Goal: Book appointment/travel/reservation

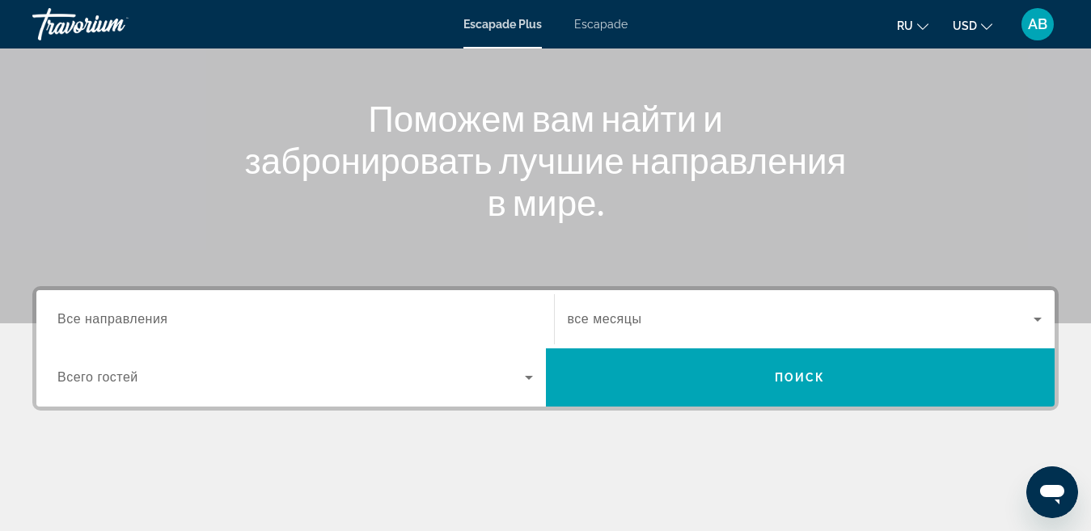
scroll to position [243, 0]
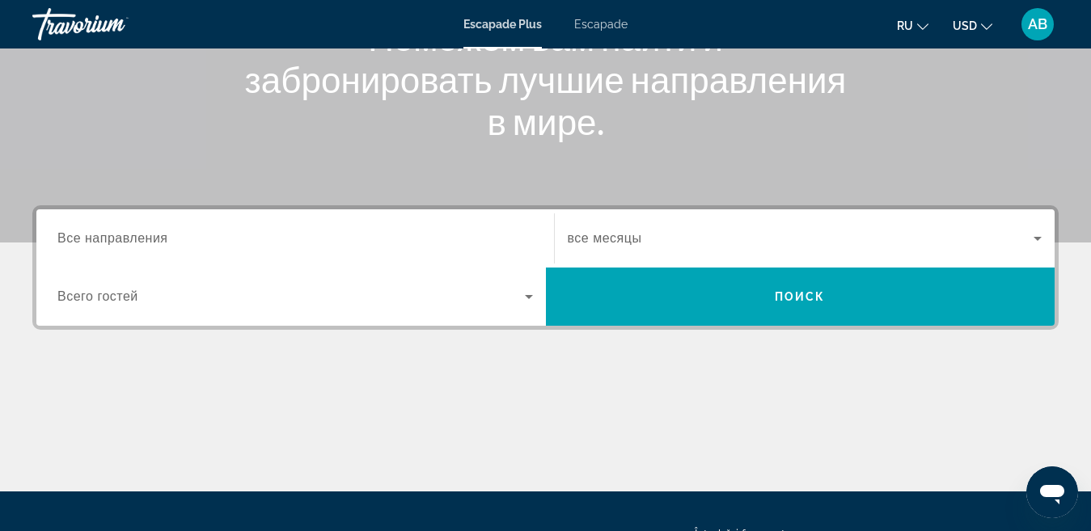
click at [1041, 237] on icon "Widget de căutare" at bounding box center [1038, 239] width 8 height 4
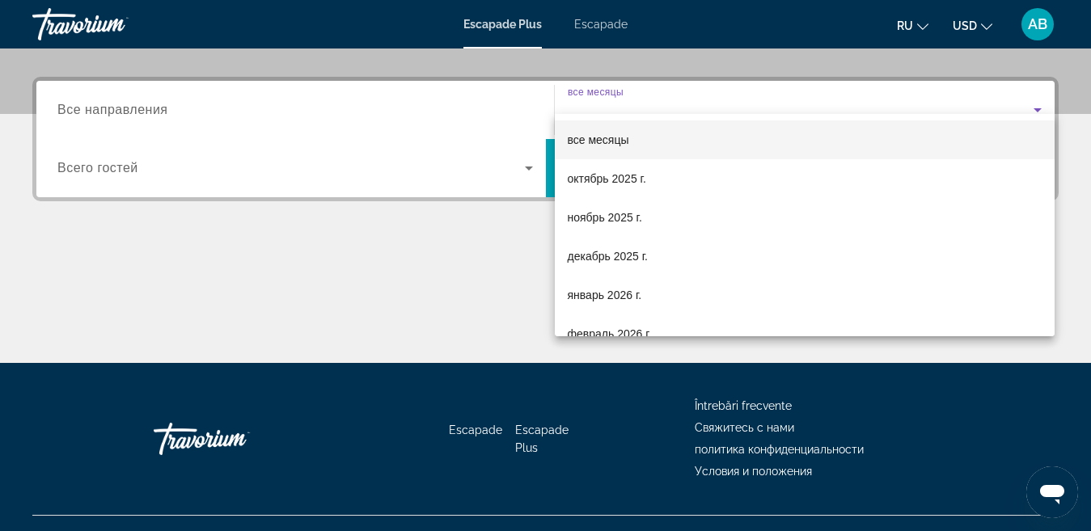
scroll to position [396, 0]
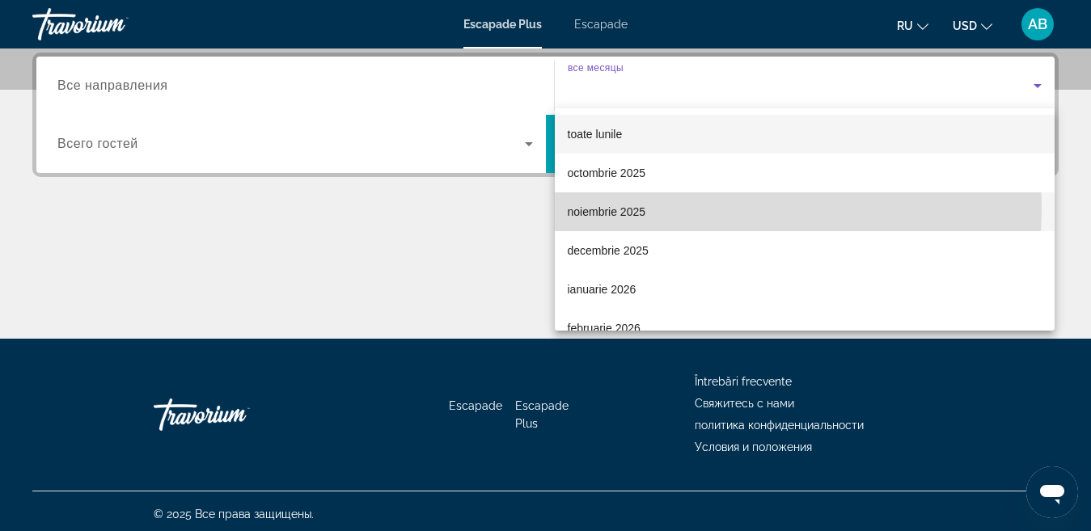
click at [612, 210] on font "noiembrie 2025" at bounding box center [607, 211] width 78 height 13
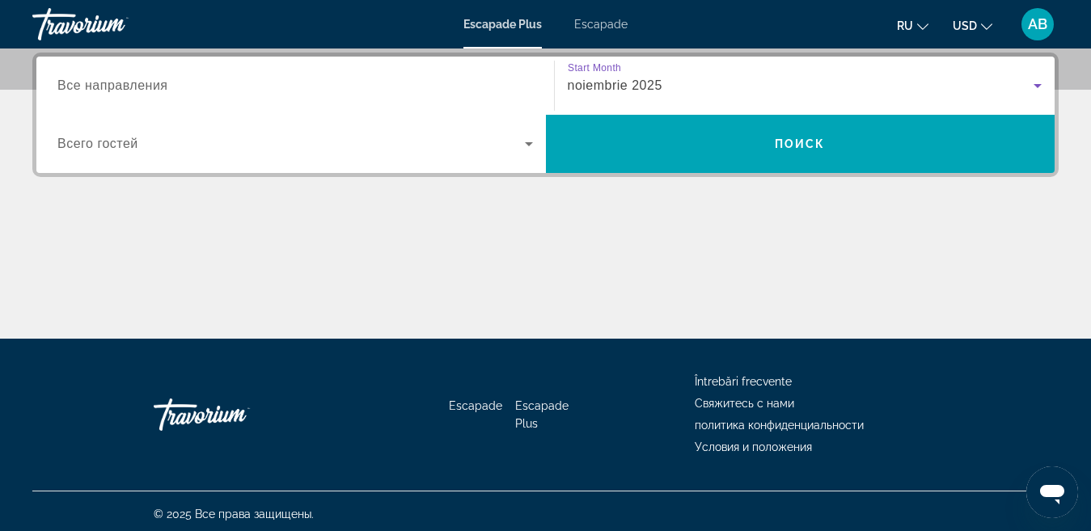
click at [527, 144] on icon "Widget de căutare" at bounding box center [529, 144] width 8 height 4
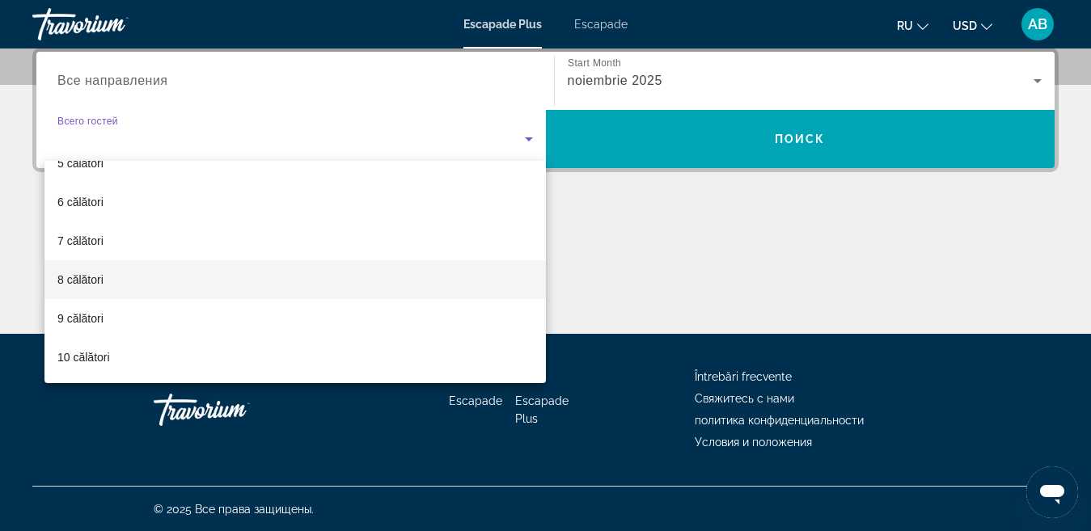
scroll to position [401, 0]
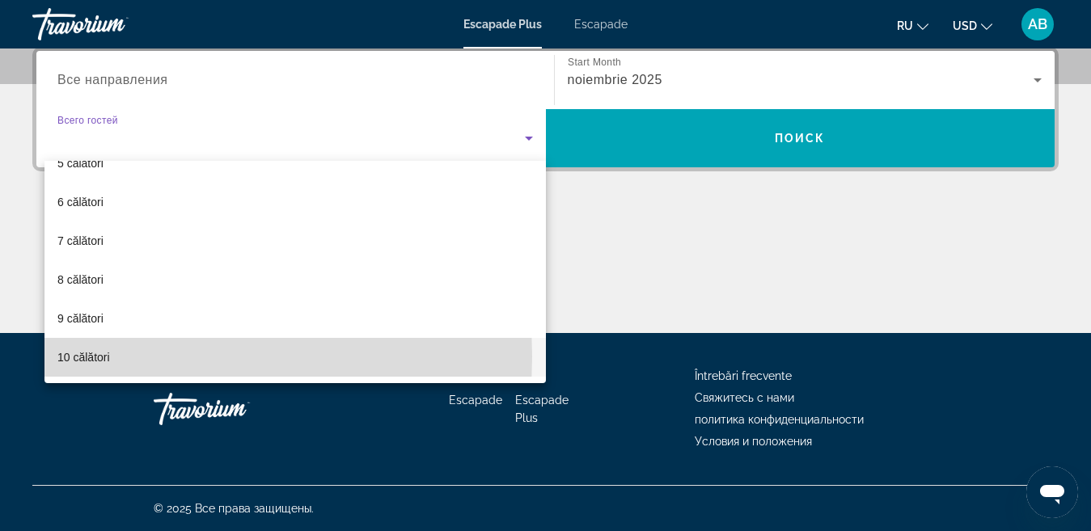
click at [73, 357] on font "10 călători" at bounding box center [83, 357] width 53 height 13
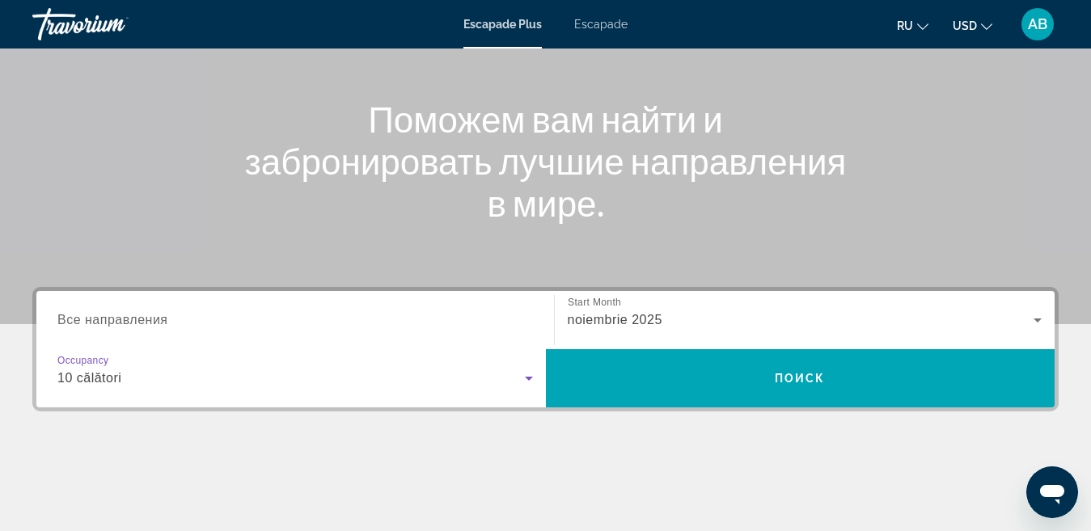
scroll to position [159, 0]
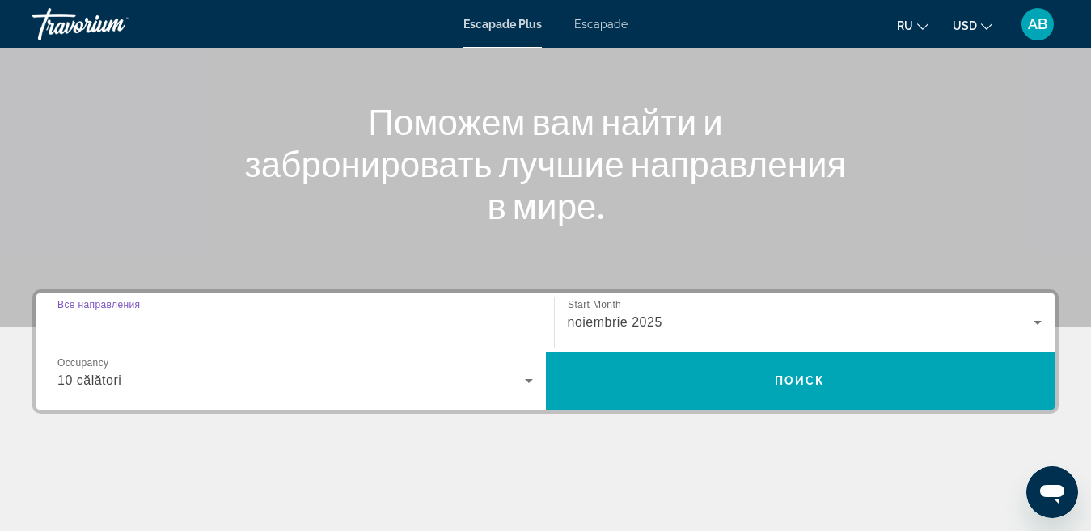
click at [170, 324] on input "Destination Все направления" at bounding box center [295, 323] width 476 height 19
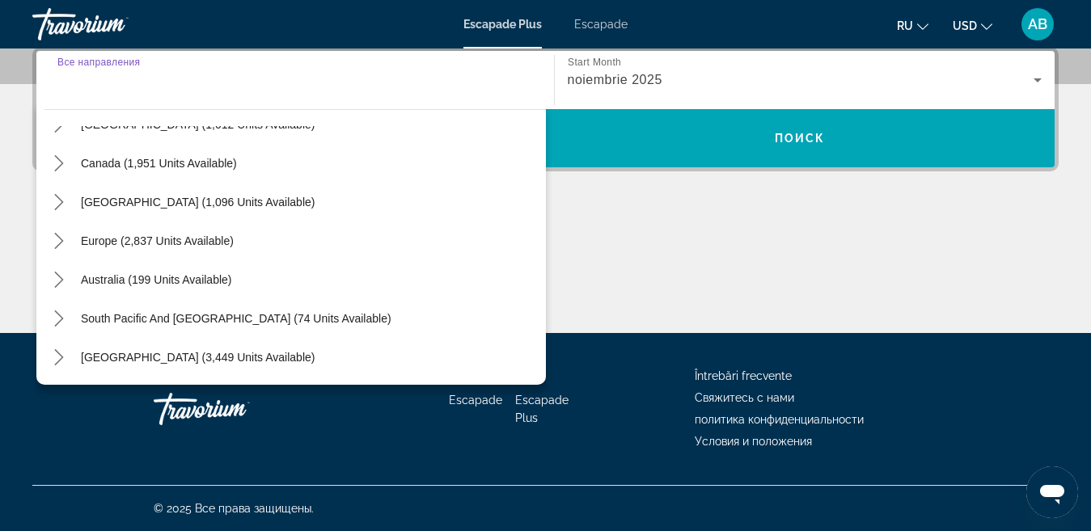
scroll to position [100, 0]
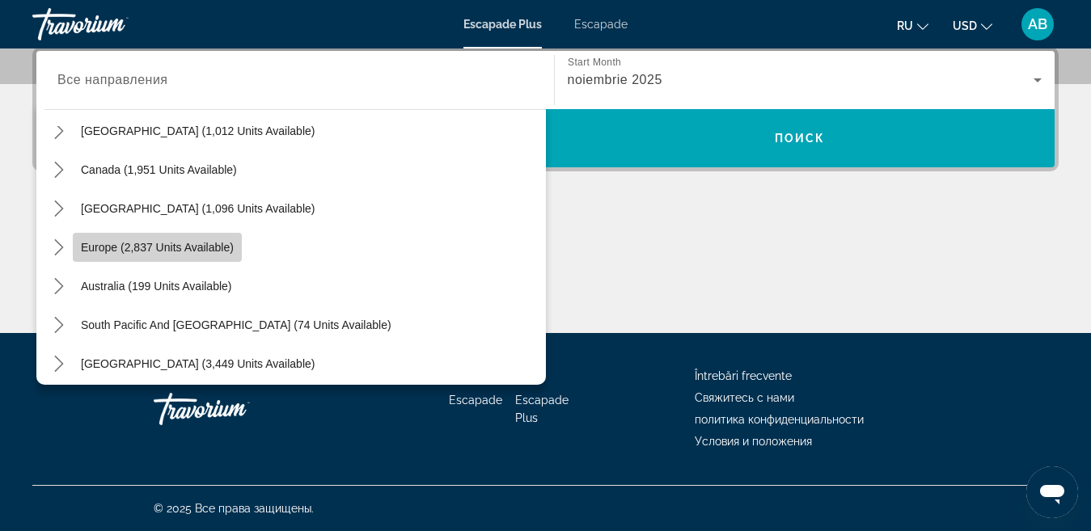
click at [133, 247] on span "Europe (2,837 units available)" at bounding box center [157, 247] width 153 height 13
type input "**********"
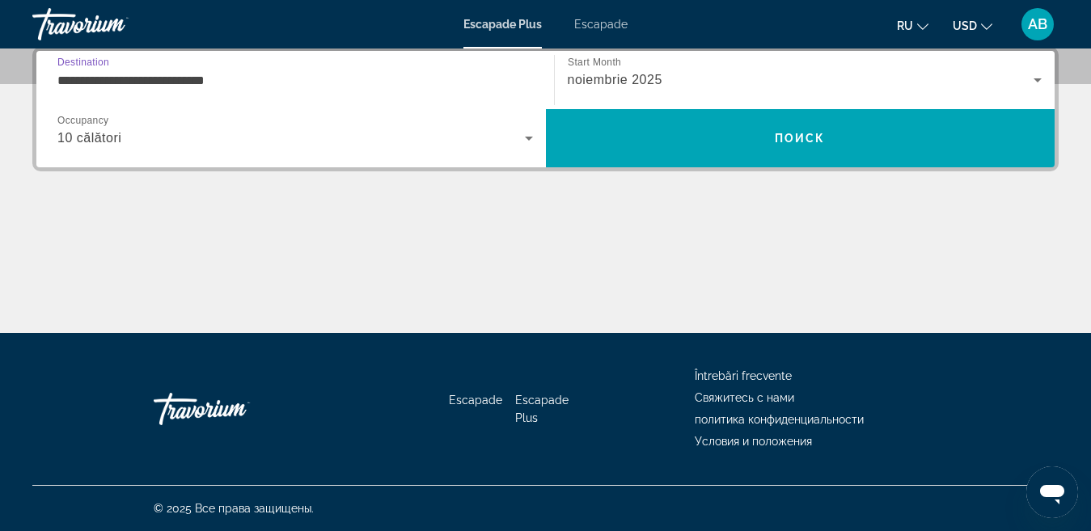
scroll to position [396, 0]
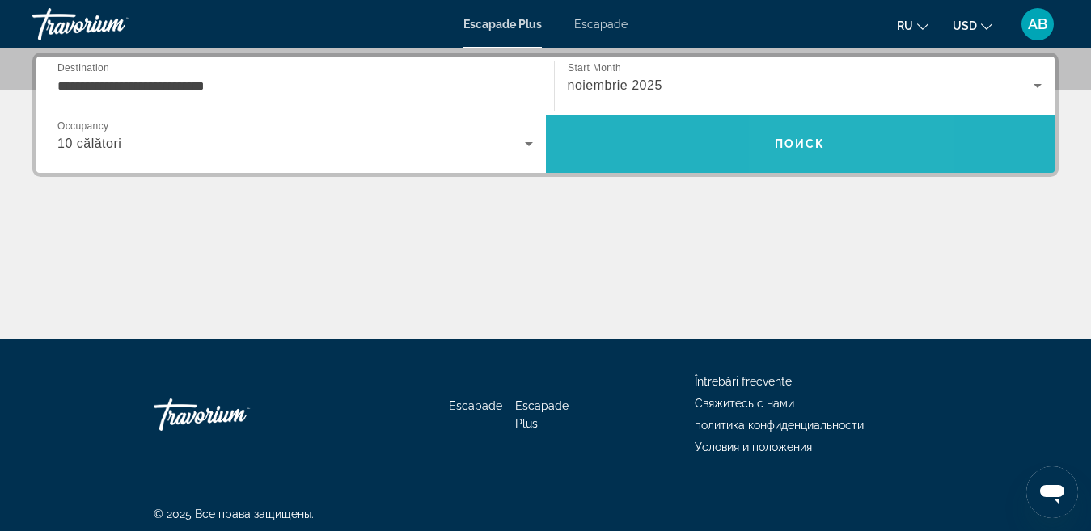
click at [839, 153] on span "Căutare" at bounding box center [801, 144] width 510 height 39
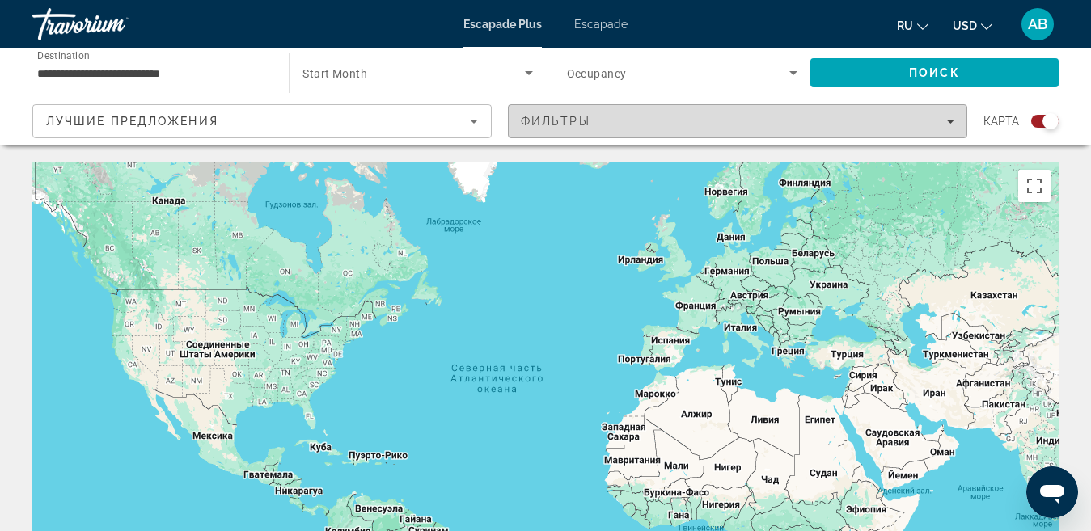
click at [951, 119] on icon "Filters" at bounding box center [950, 121] width 8 height 8
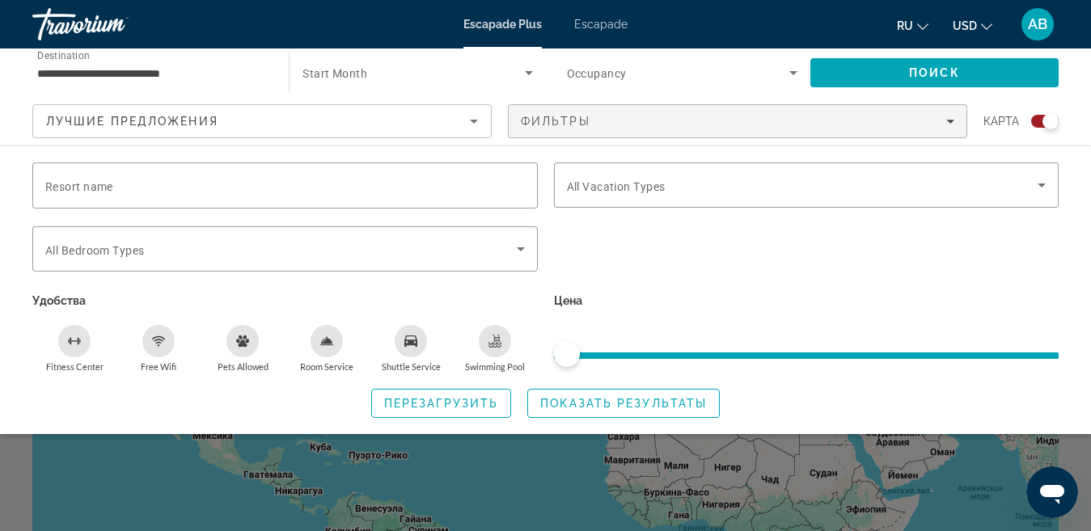
click at [472, 122] on icon "Sort by" at bounding box center [473, 121] width 19 height 19
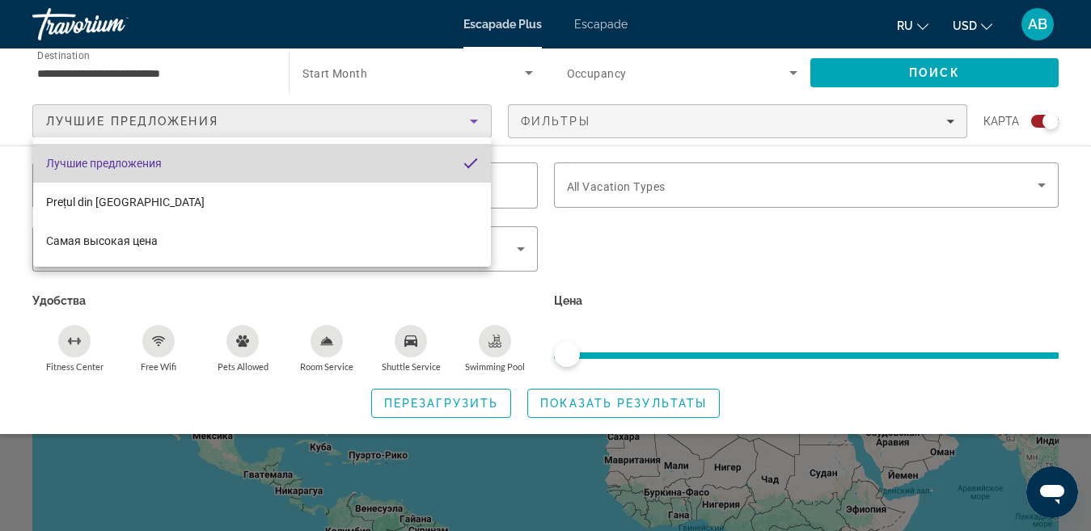
click at [128, 165] on font "Лучшие предложения" at bounding box center [104, 163] width 116 height 13
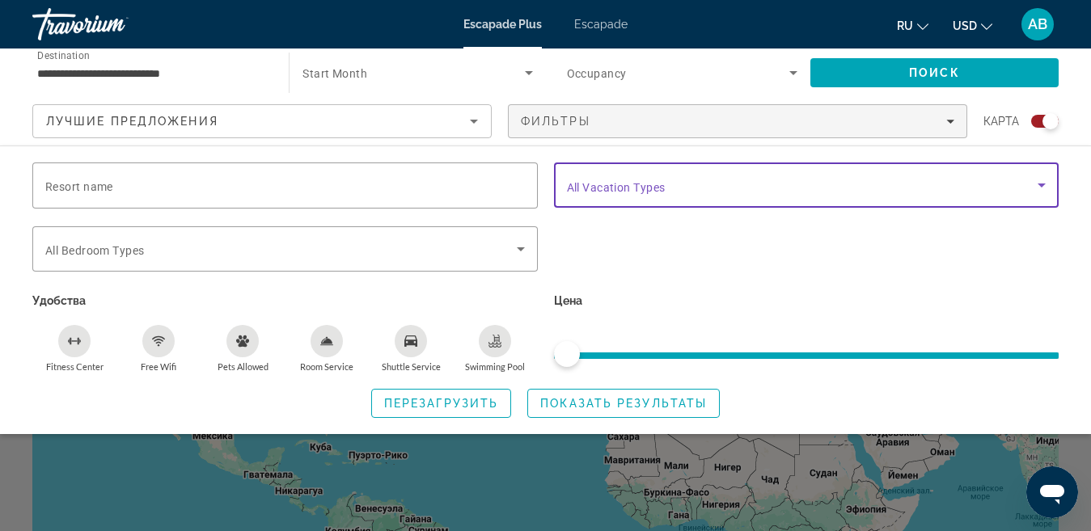
click at [1039, 187] on icon "Search widget" at bounding box center [1041, 185] width 19 height 19
click at [1038, 182] on icon "Search widget" at bounding box center [1041, 185] width 19 height 19
click at [161, 342] on icon "Free Wifi" at bounding box center [159, 343] width 6 height 2
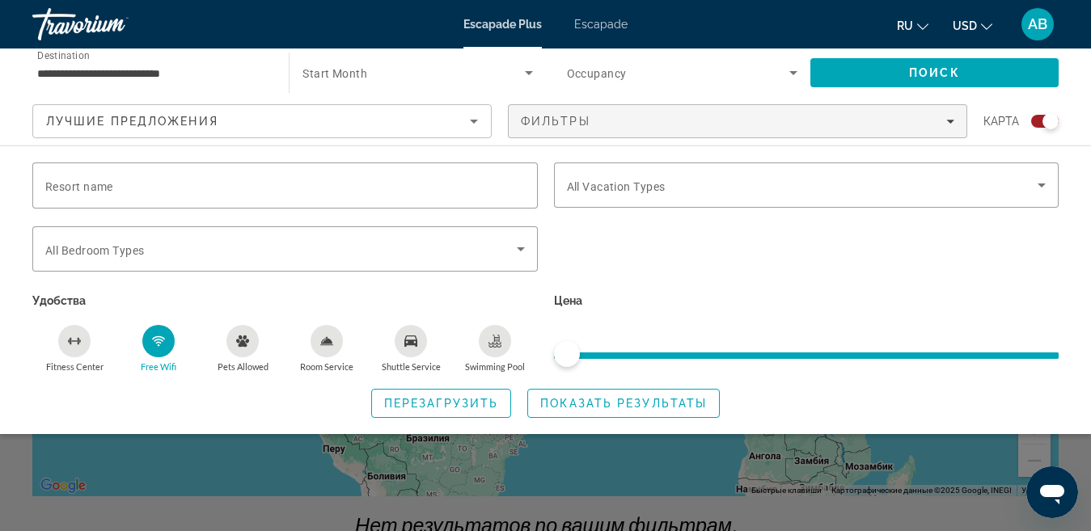
scroll to position [162, 0]
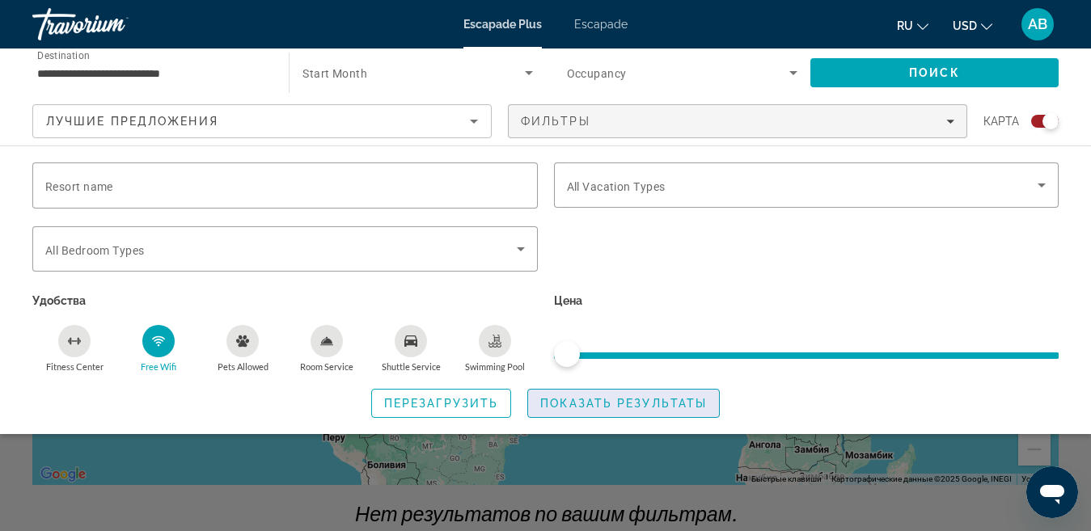
click at [646, 406] on span "Показать результаты" at bounding box center [623, 403] width 167 height 13
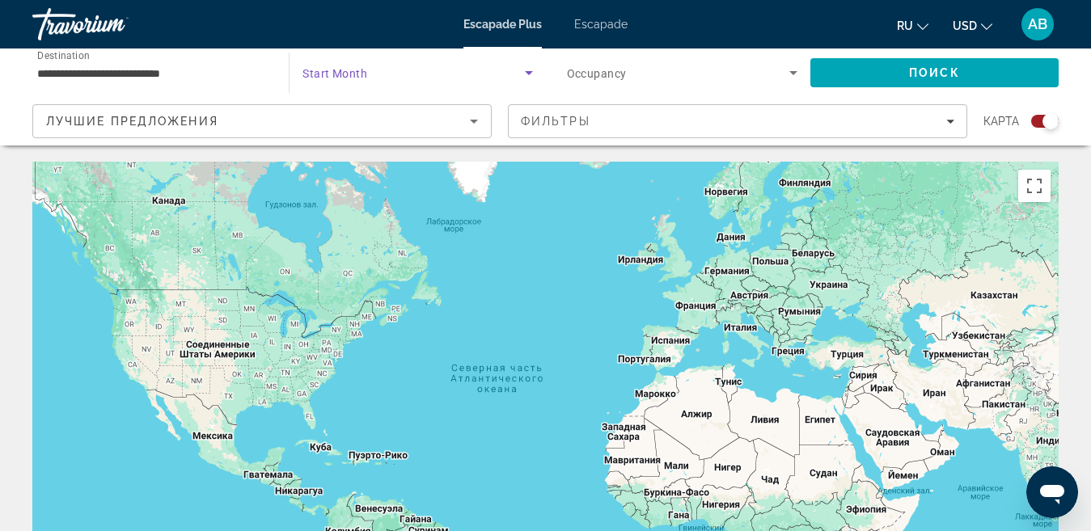
click at [526, 71] on icon "Search widget" at bounding box center [529, 73] width 8 height 4
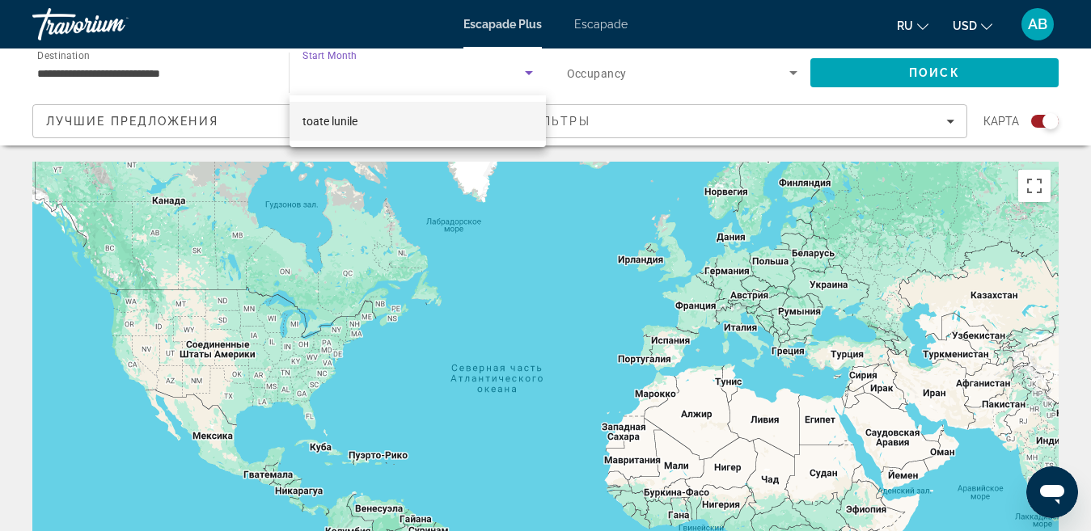
click at [619, 25] on div at bounding box center [545, 265] width 1091 height 531
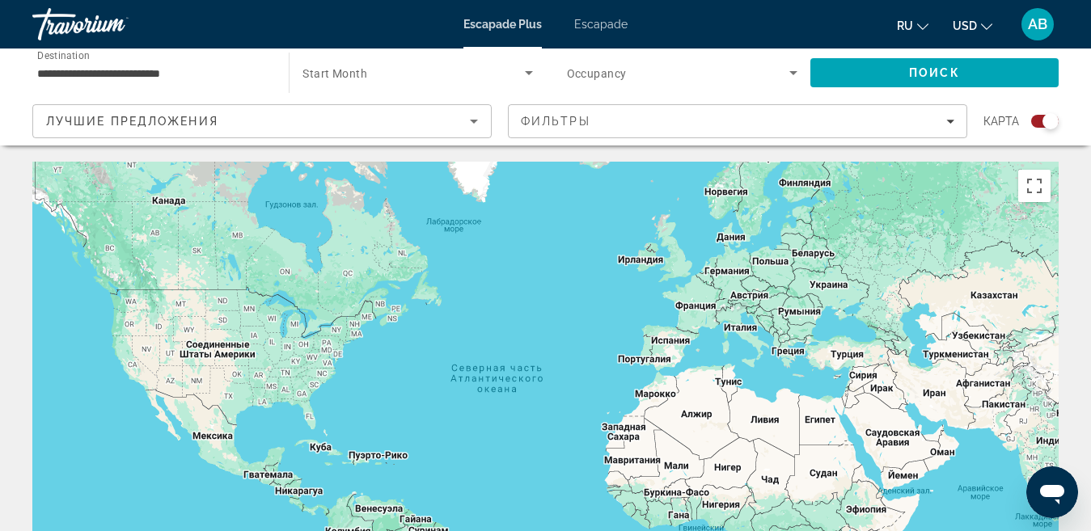
click at [604, 26] on font "Escapade" at bounding box center [600, 24] width 53 height 13
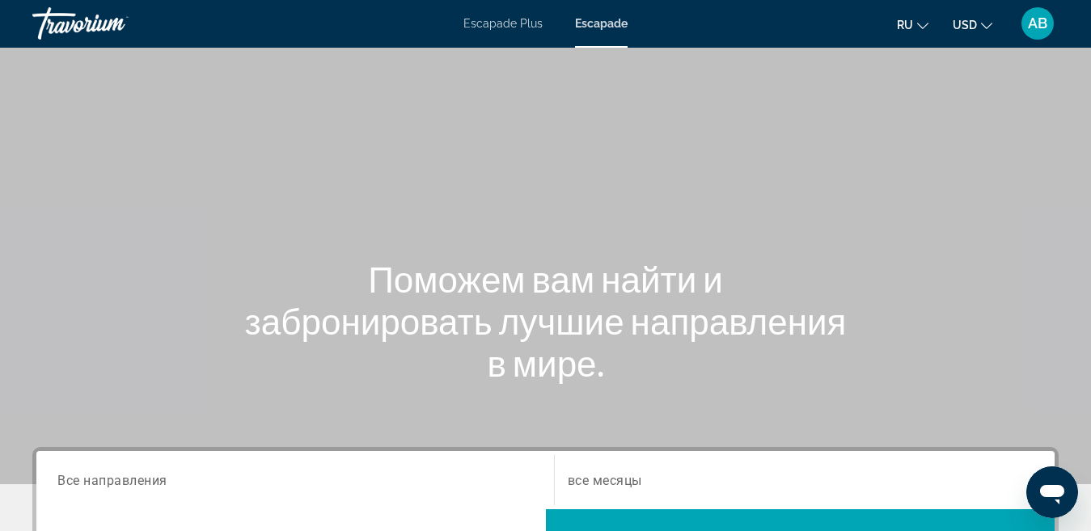
scroll to position [243, 0]
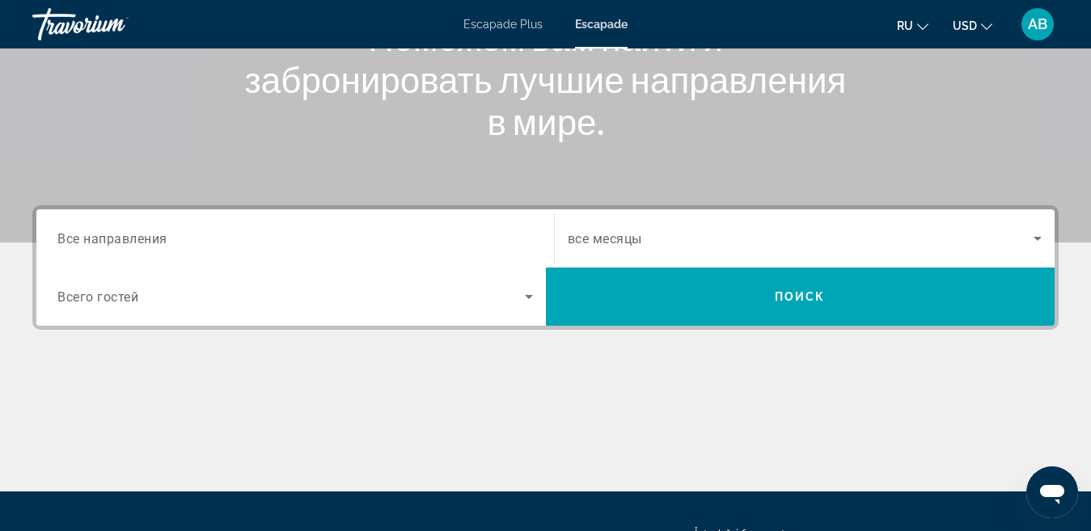
click at [174, 237] on input "Destination Все направления" at bounding box center [295, 239] width 476 height 19
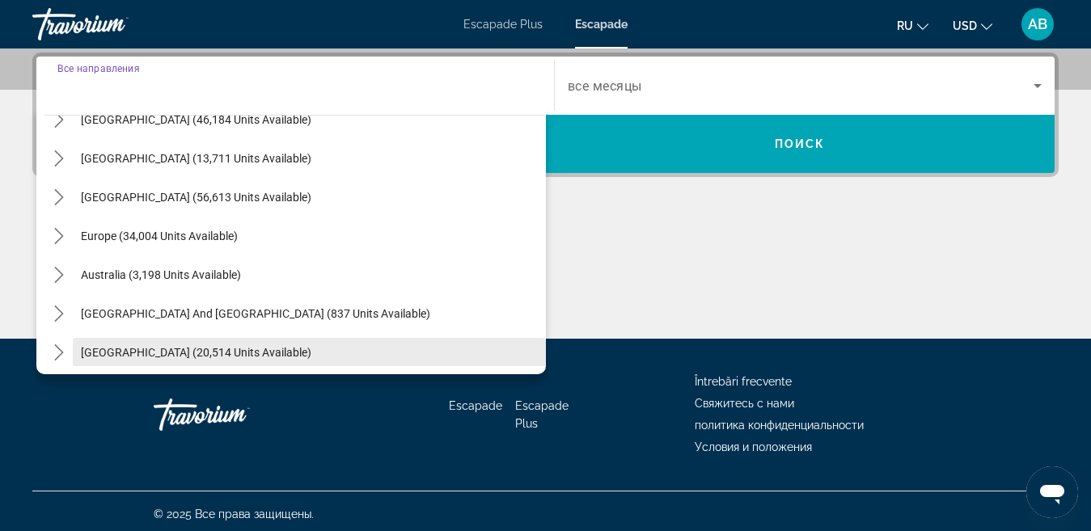
scroll to position [100, 0]
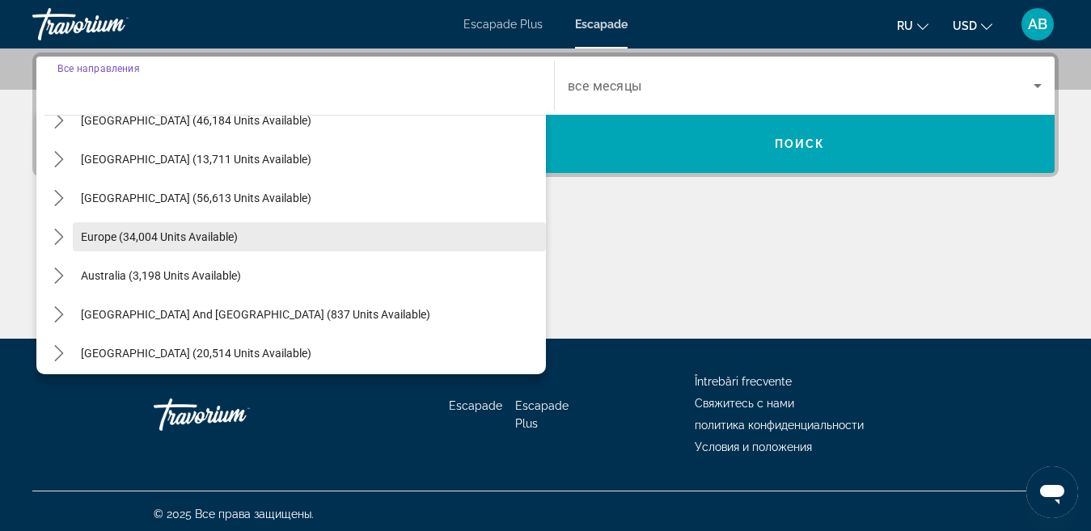
click at [159, 235] on span "Europe (34,004 units available)" at bounding box center [159, 237] width 157 height 13
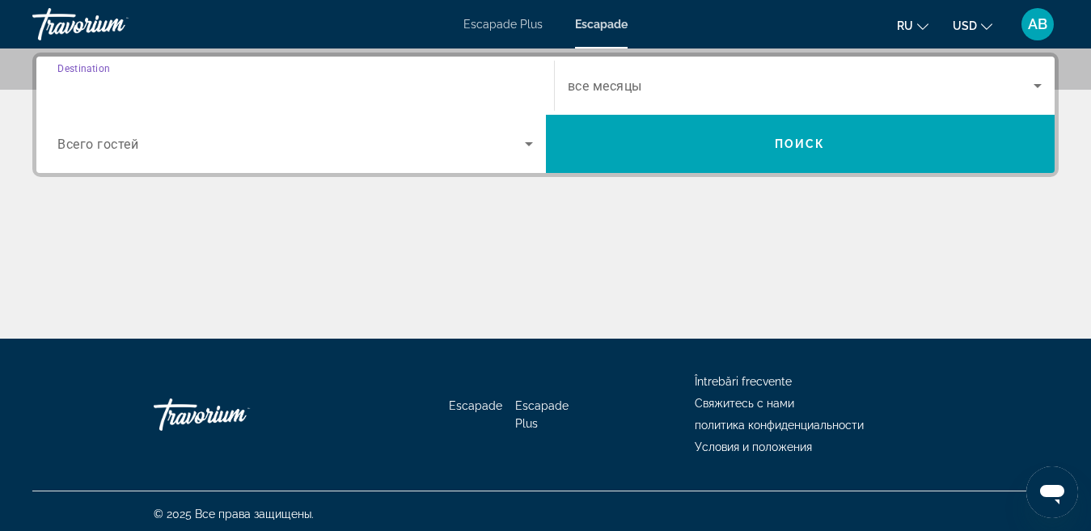
type input "**********"
click at [531, 142] on icon "Search widget" at bounding box center [528, 143] width 19 height 19
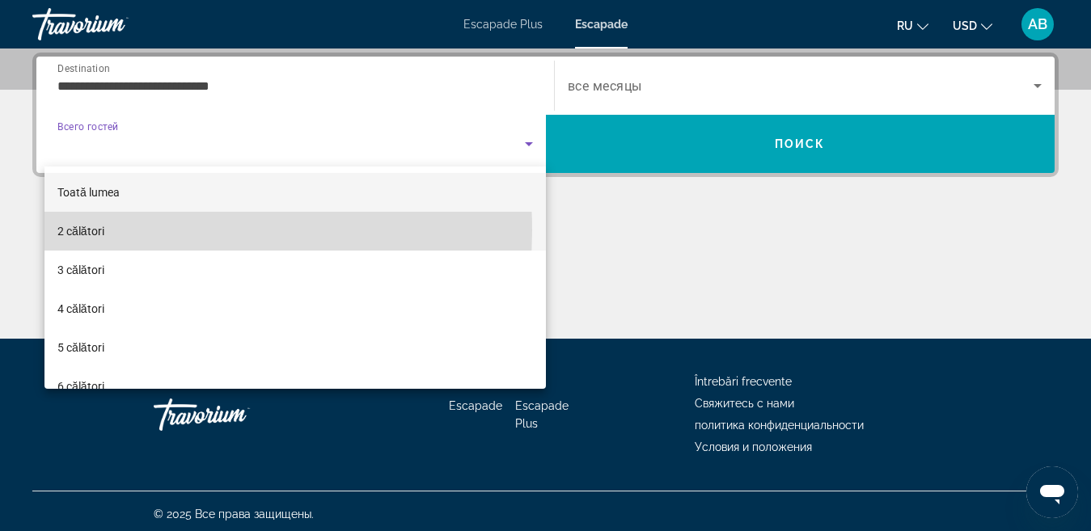
click at [98, 231] on font "2 călători" at bounding box center [80, 231] width 47 height 13
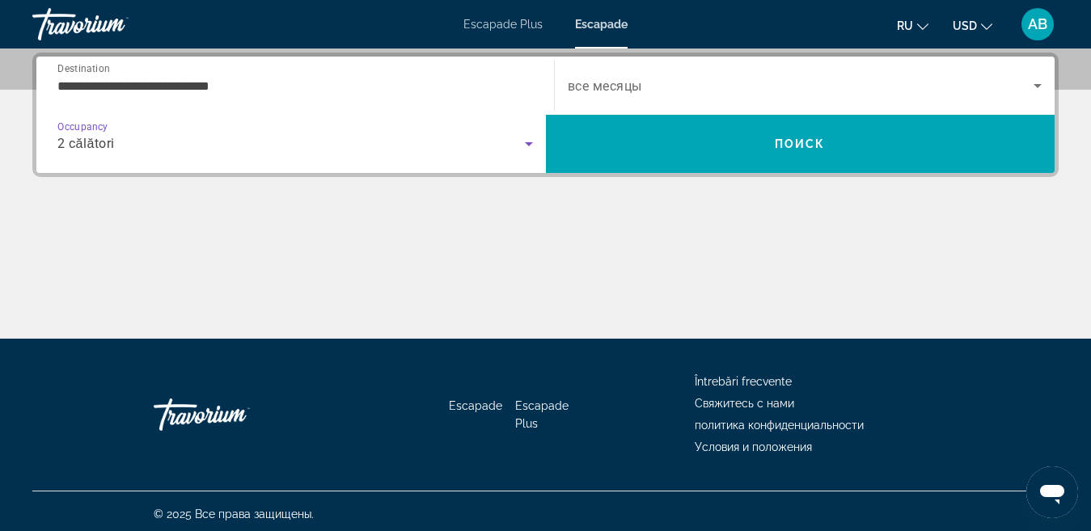
click at [1038, 83] on icon "Search widget" at bounding box center [1037, 85] width 19 height 19
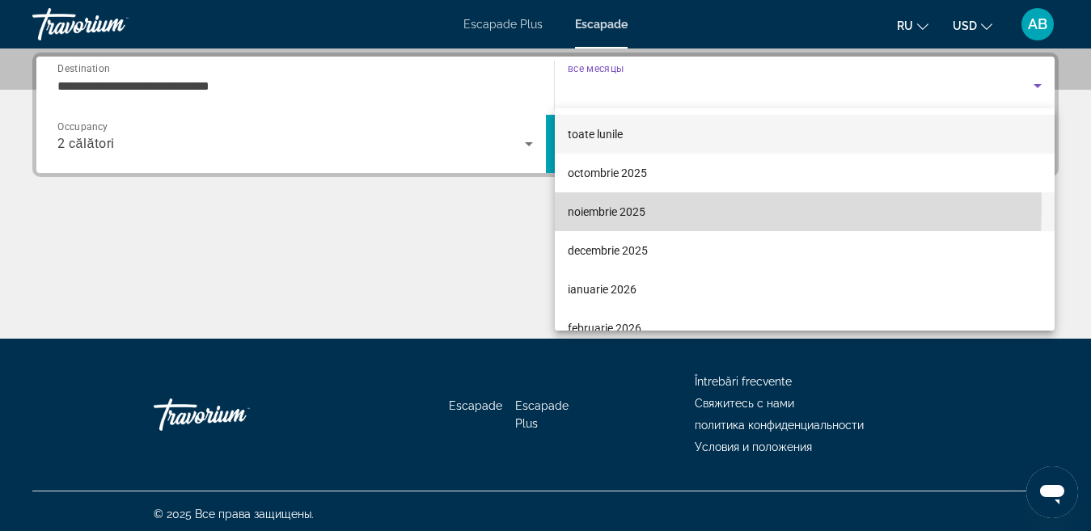
click at [609, 209] on font "noiembrie 2025" at bounding box center [607, 211] width 78 height 13
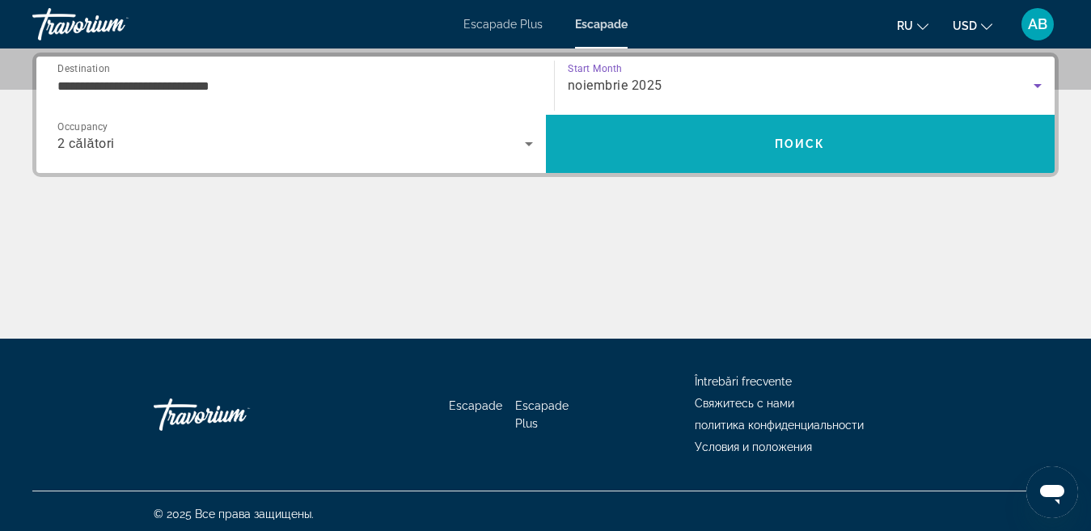
click at [833, 139] on span "Search" at bounding box center [801, 144] width 510 height 39
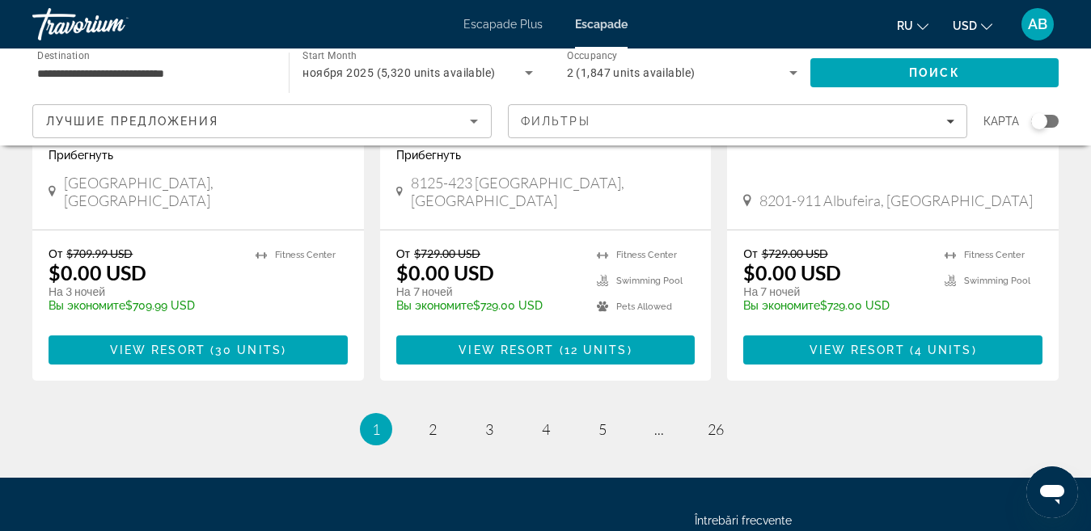
scroll to position [2182, 0]
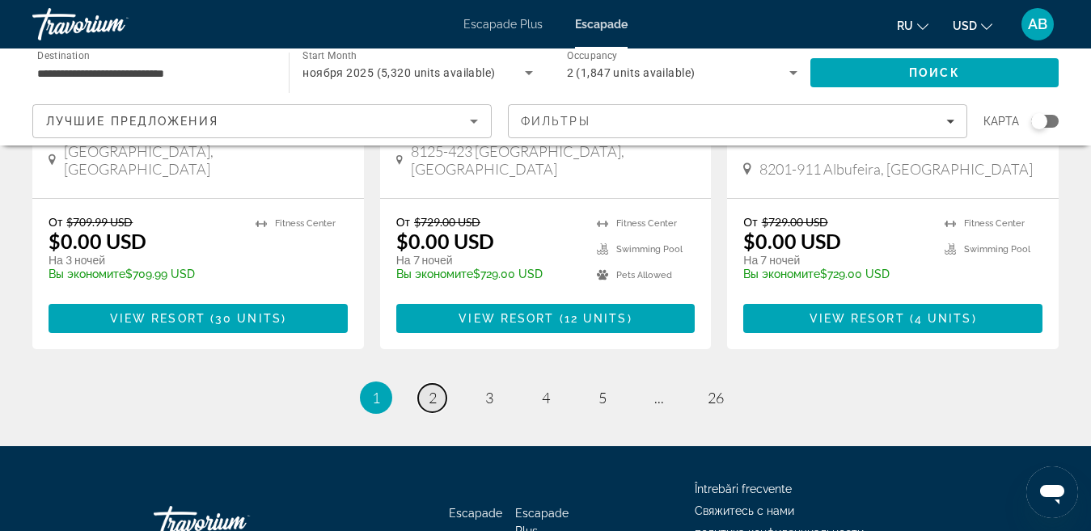
click at [433, 389] on span "2" at bounding box center [433, 398] width 8 height 18
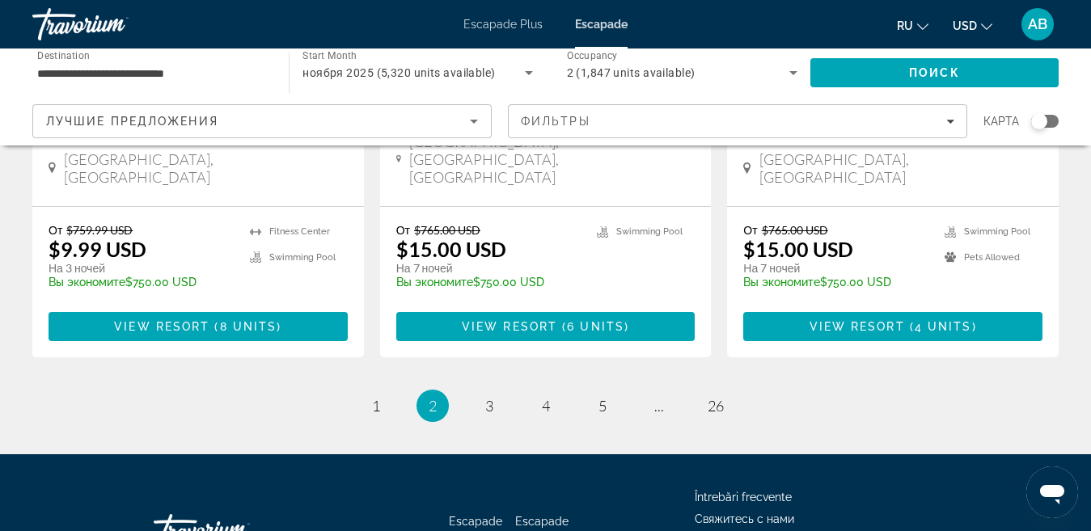
scroll to position [2159, 0]
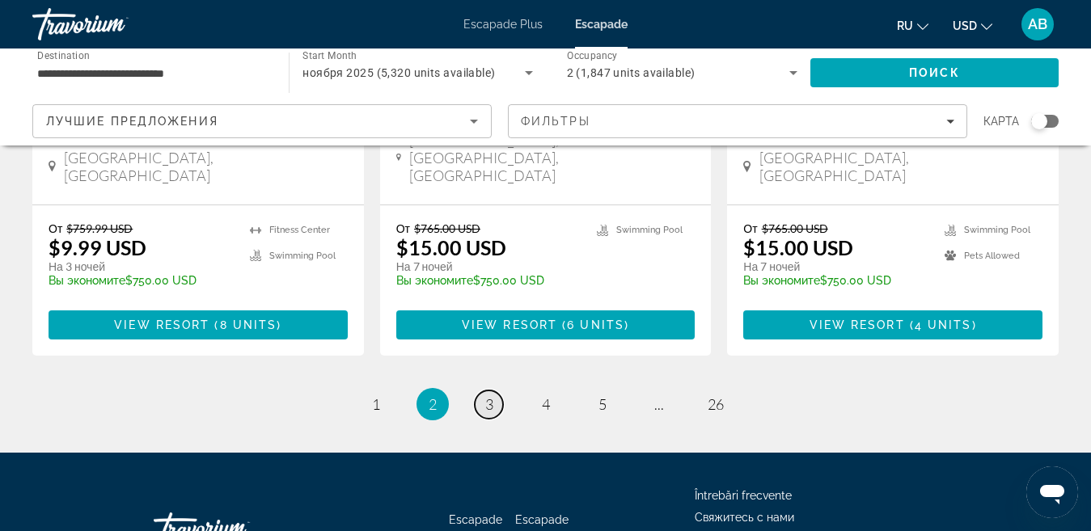
click at [490, 396] on span "3" at bounding box center [489, 405] width 8 height 18
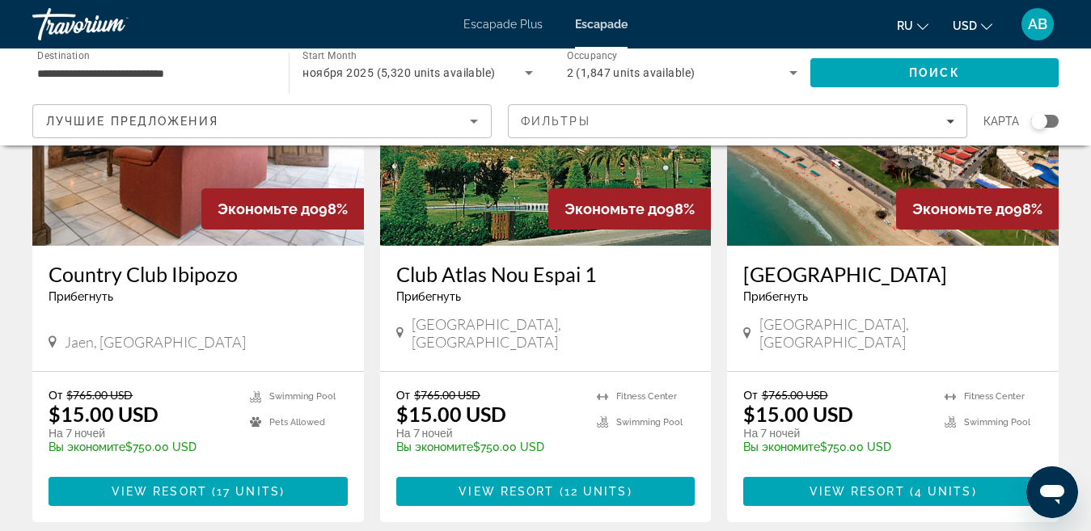
scroll to position [890, 0]
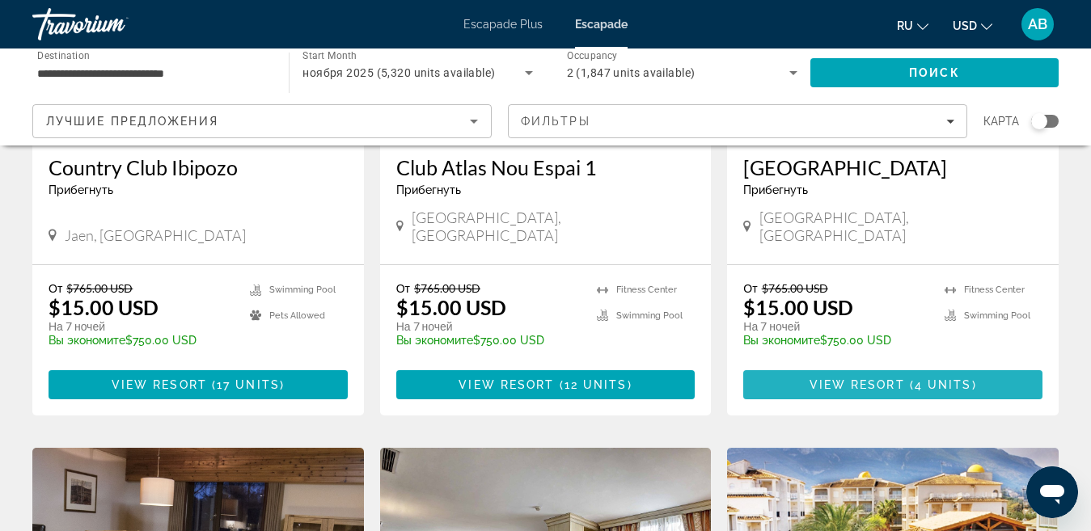
click at [905, 379] on span "Conținut principal" at bounding box center [907, 385] width 5 height 13
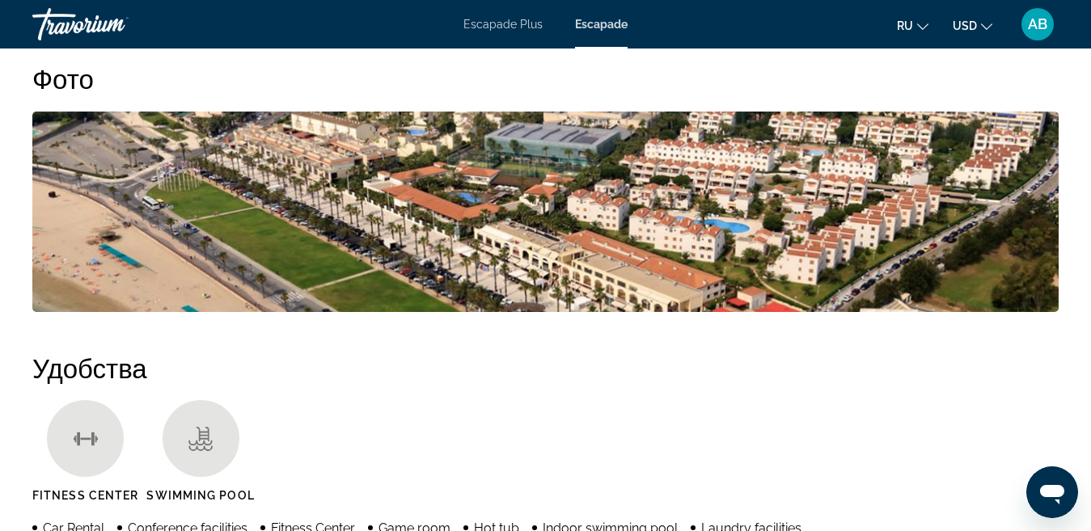
scroll to position [728, 0]
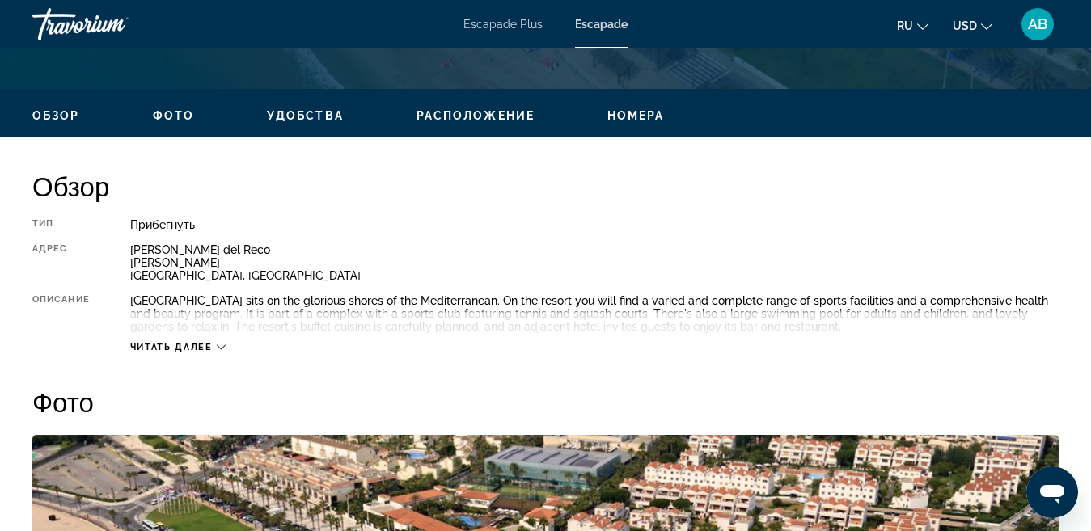
click at [223, 347] on icon "Conținut principal" at bounding box center [221, 347] width 9 height 5
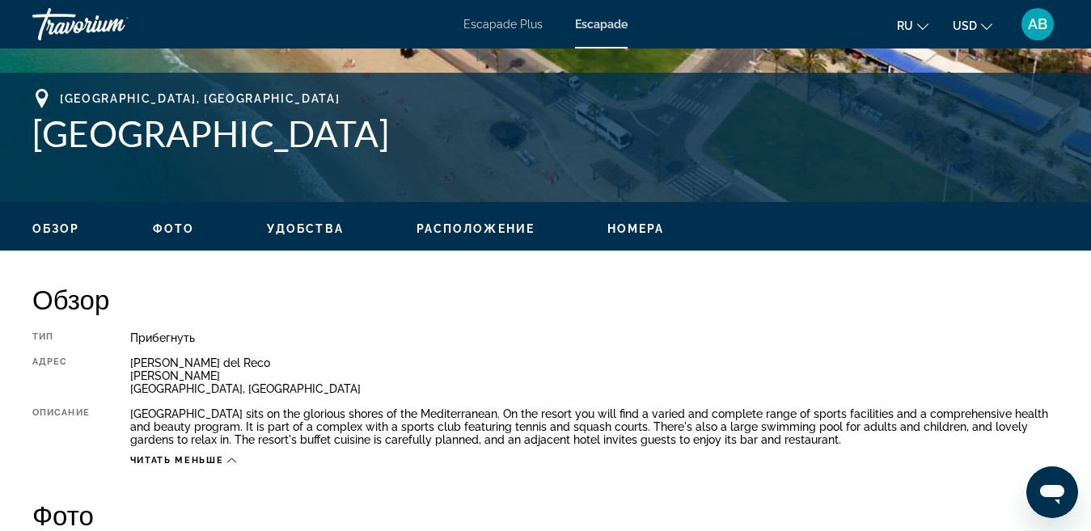
scroll to position [566, 0]
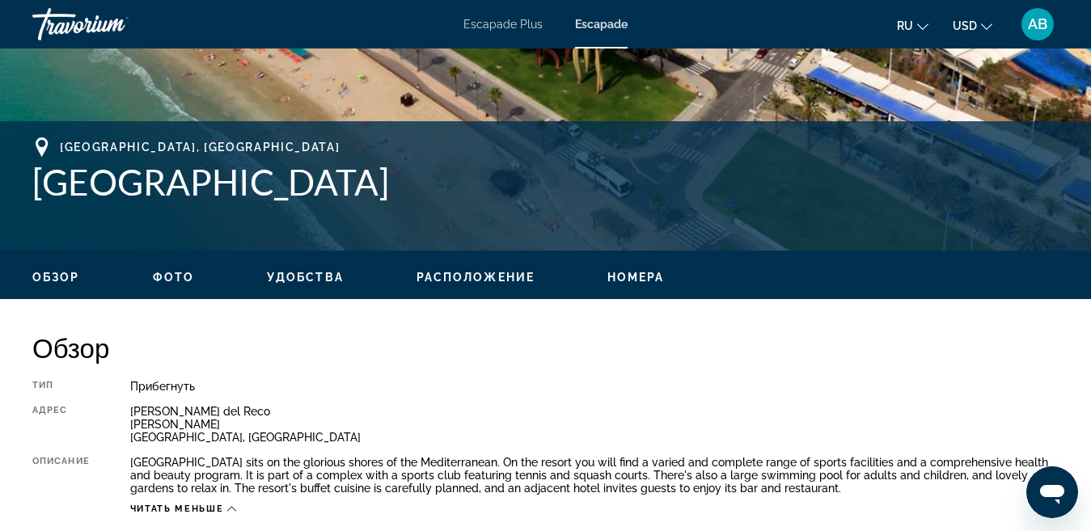
click at [176, 277] on span "Фото" at bounding box center [173, 277] width 41 height 13
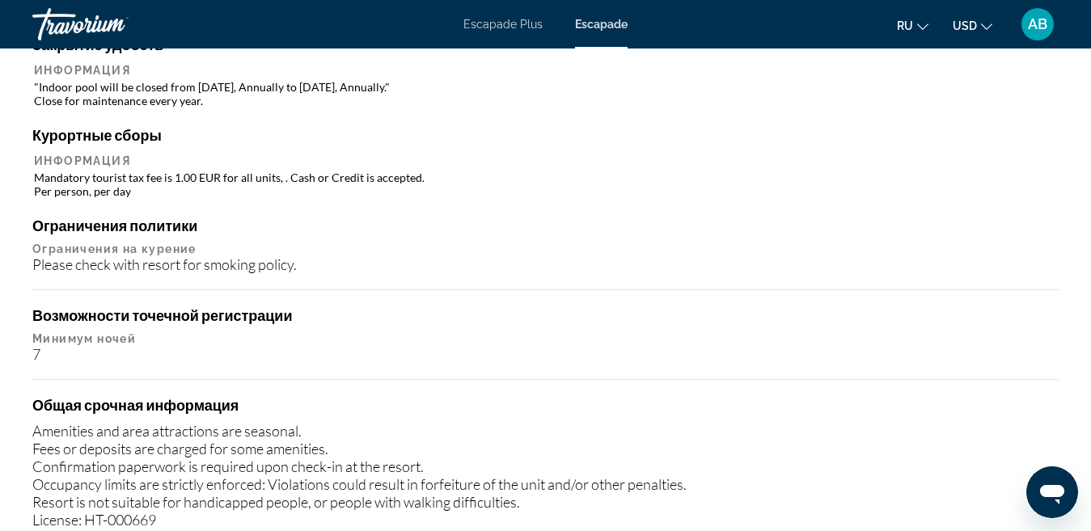
scroll to position [1987, 0]
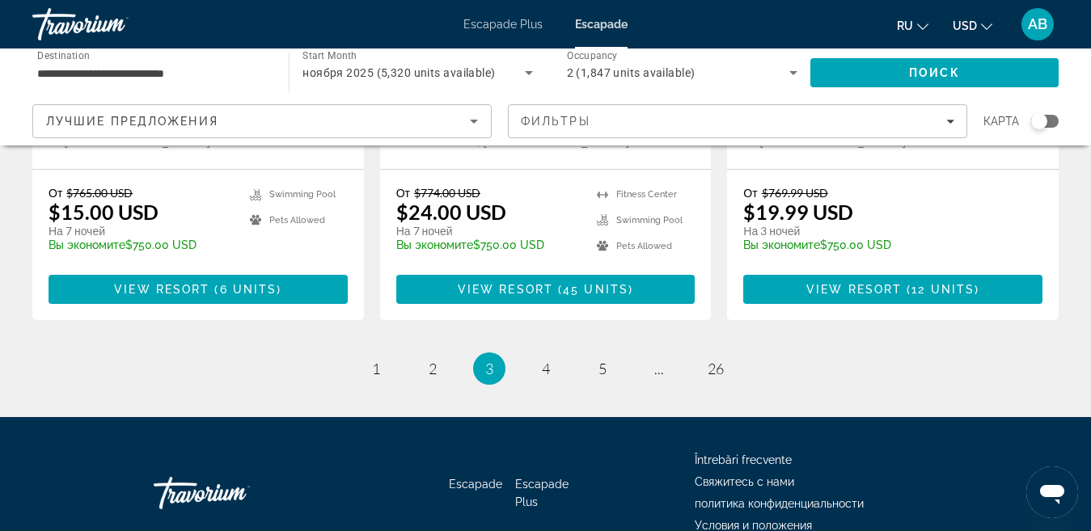
scroll to position [2134, 0]
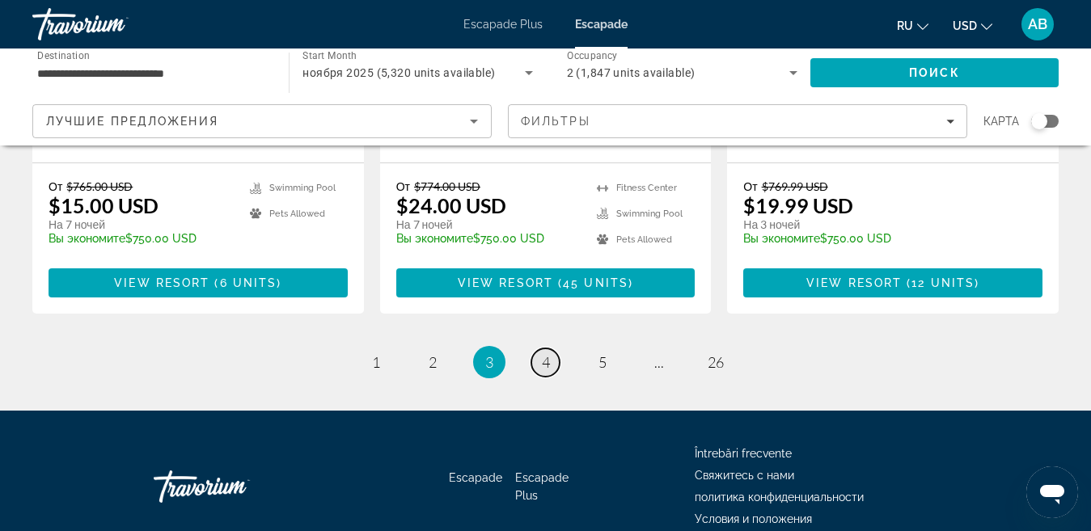
click at [549, 353] on span "4" at bounding box center [546, 362] width 8 height 18
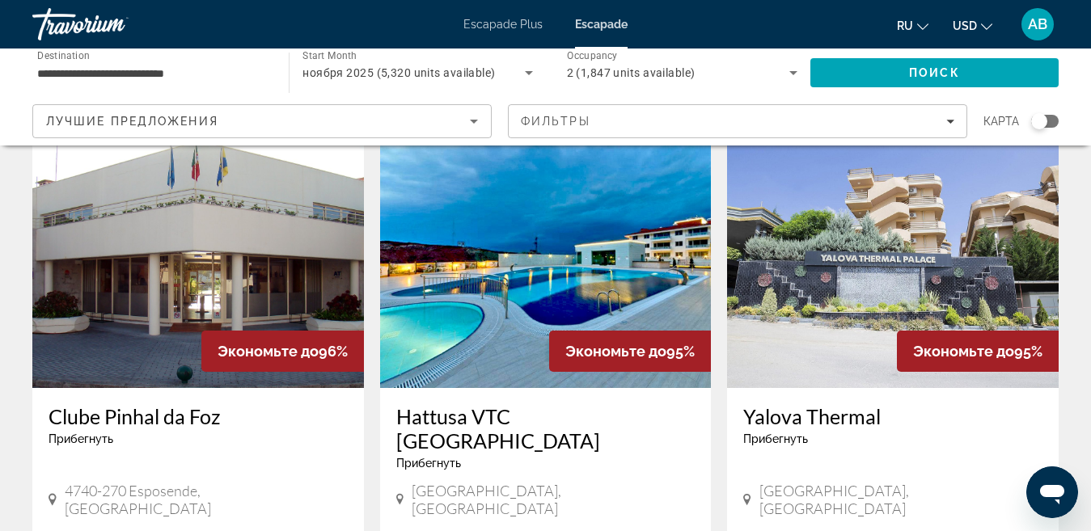
scroll to position [647, 0]
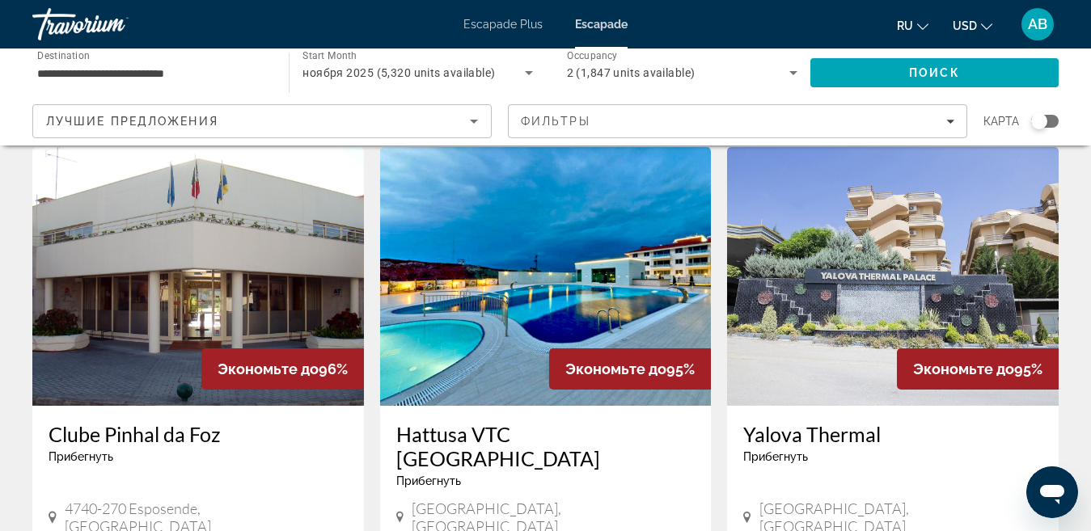
click at [577, 285] on img "Conținut principal" at bounding box center [546, 276] width 332 height 259
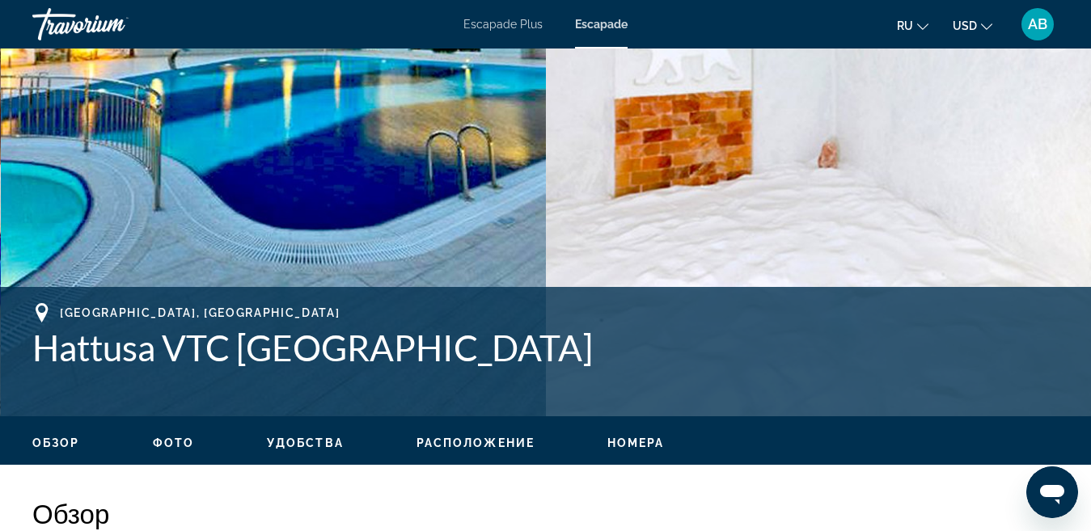
scroll to position [404, 0]
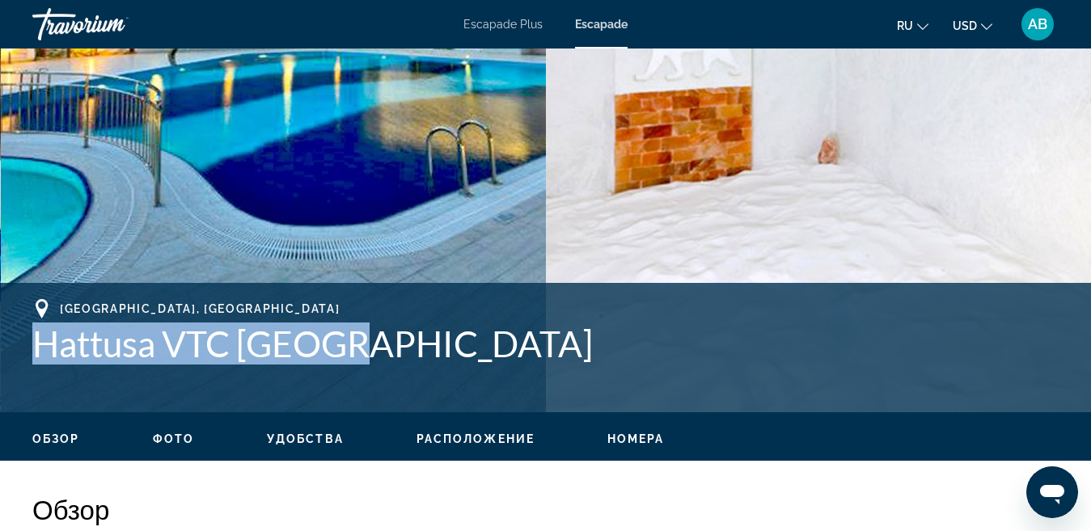
drag, startPoint x: 352, startPoint y: 351, endPoint x: 106, endPoint y: 345, distance: 246.0
click at [28, 349] on div "[GEOGRAPHIC_DATA], [GEOGRAPHIC_DATA] Hattusa VTC [GEOGRAPHIC_DATA] [GEOGRAPHIC_…" at bounding box center [545, 347] width 1091 height 97
copy h1 "Hattusa VTC [GEOGRAPHIC_DATA]"
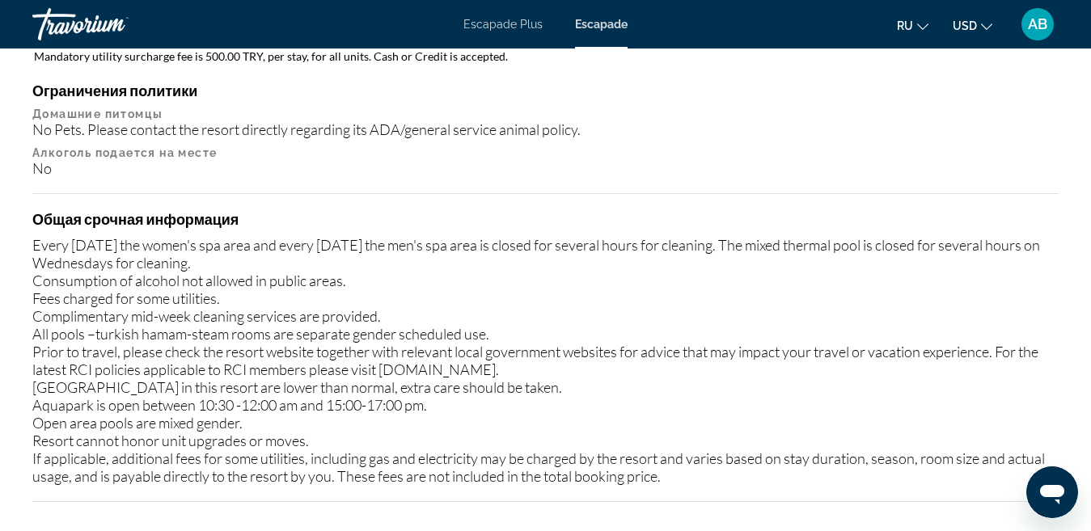
scroll to position [2032, 0]
